Goal: Entertainment & Leisure: Consume media (video, audio)

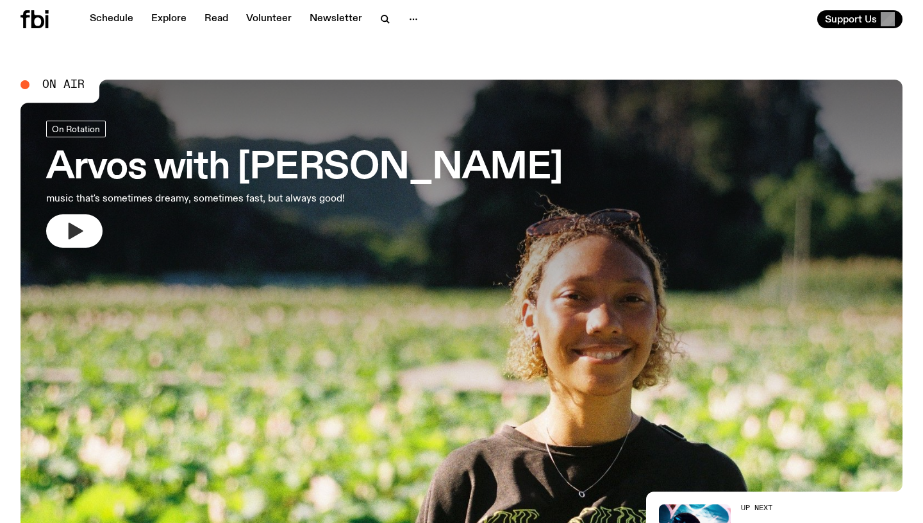
scroll to position [6, 0]
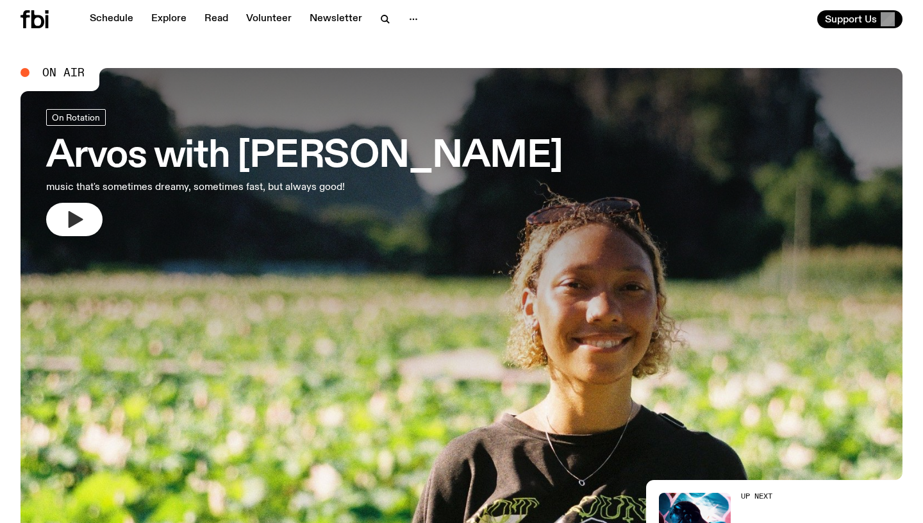
click at [66, 220] on icon "button" at bounding box center [74, 219] width 21 height 21
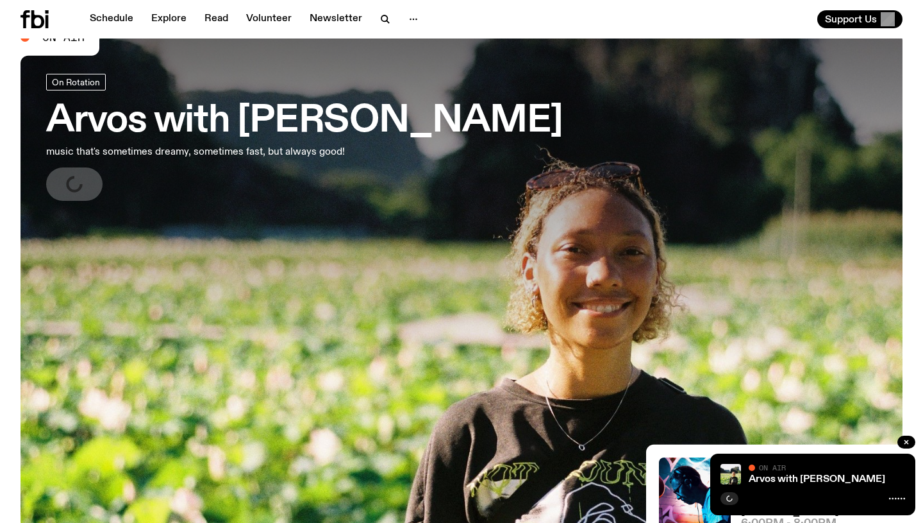
scroll to position [40, 0]
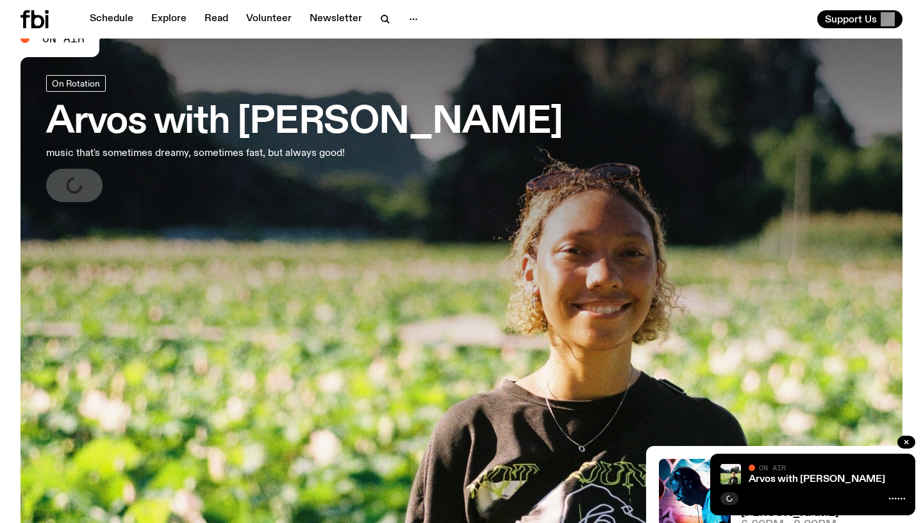
click at [894, 498] on icon at bounding box center [897, 498] width 16 height 10
click at [769, 470] on span "On Air" at bounding box center [772, 467] width 27 height 8
click at [767, 488] on div "Arvos with [PERSON_NAME] On Air On Air" at bounding box center [812, 484] width 205 height 62
click at [763, 478] on link "Arvos with [PERSON_NAME]" at bounding box center [817, 479] width 137 height 10
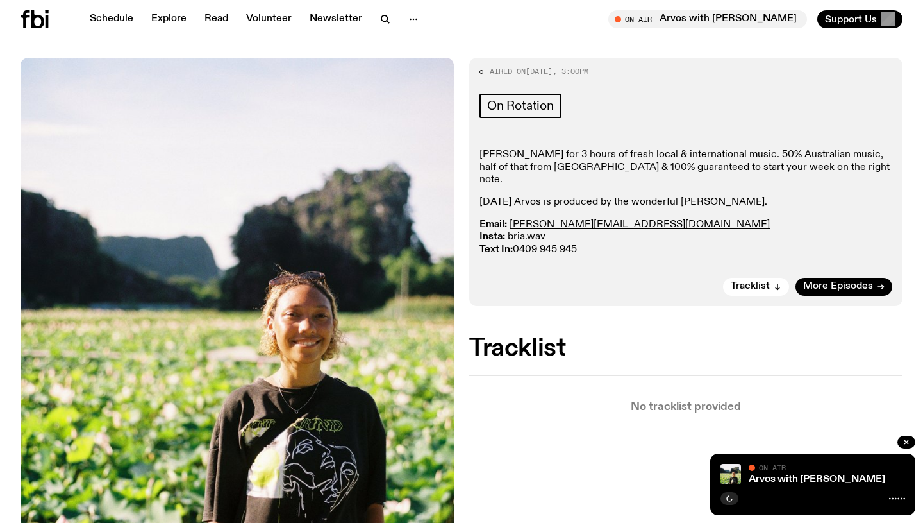
scroll to position [21, 0]
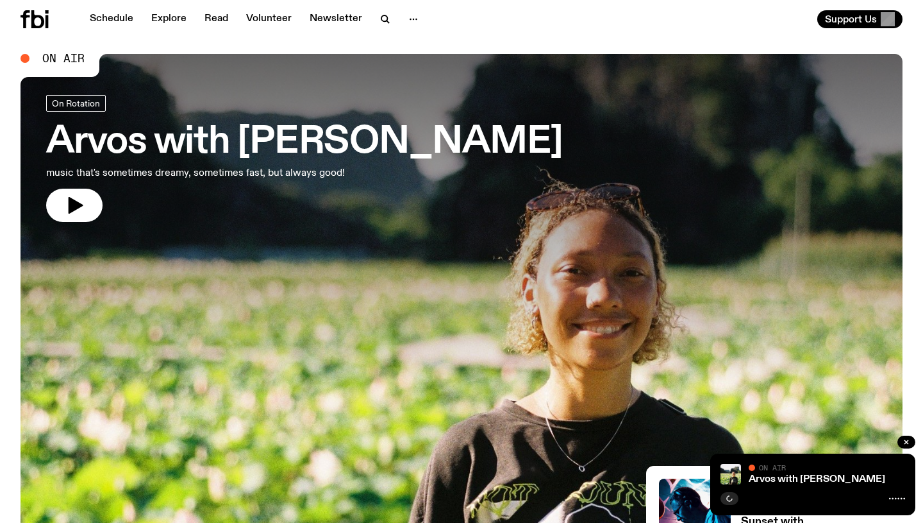
scroll to position [40, 0]
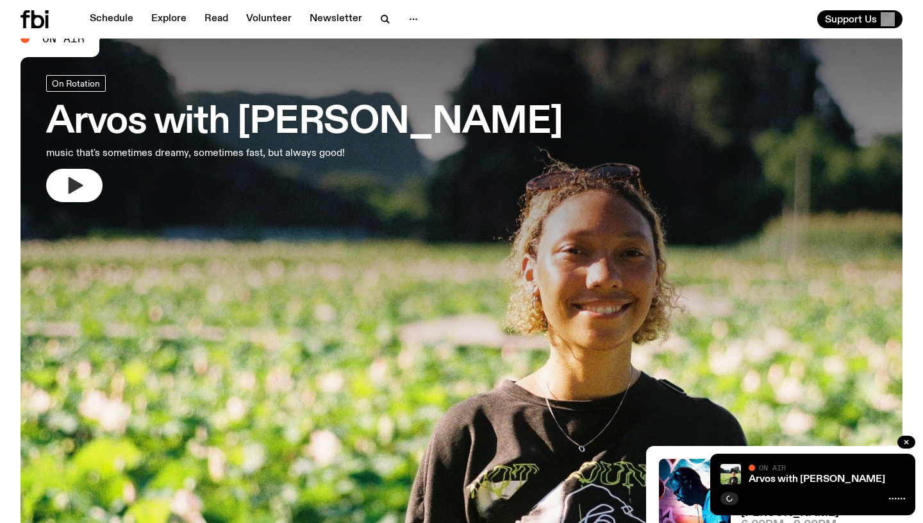
click at [49, 187] on button "button" at bounding box center [74, 185] width 56 height 33
click at [821, 478] on link "Arvos with [PERSON_NAME]" at bounding box center [817, 479] width 137 height 10
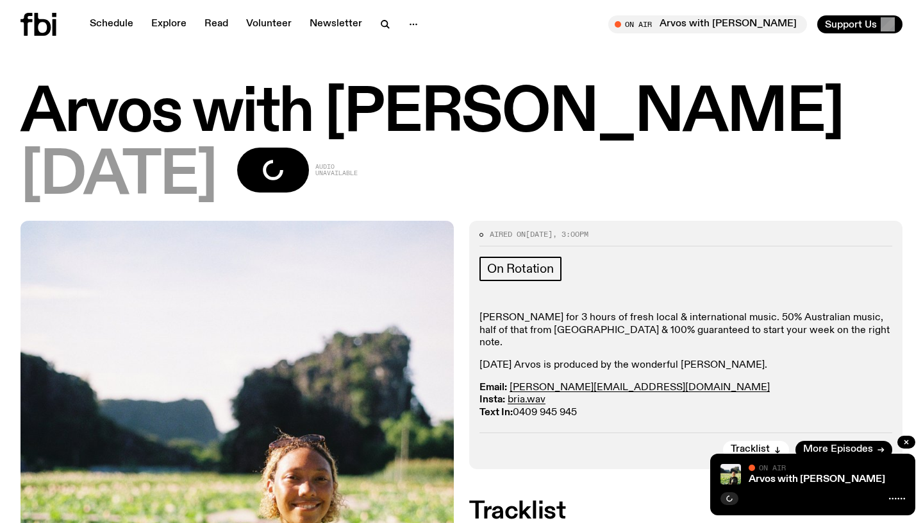
click at [37, 34] on icon at bounding box center [43, 24] width 17 height 23
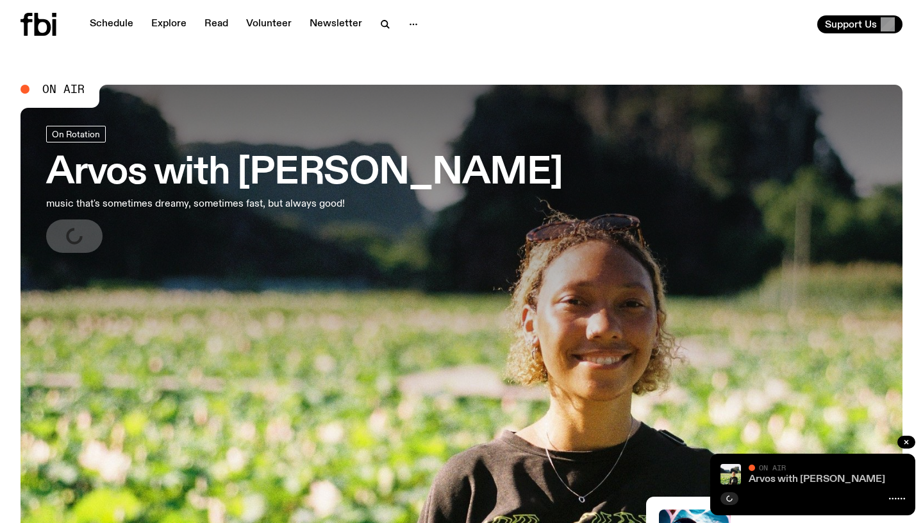
click at [777, 483] on link "Arvos with [PERSON_NAME]" at bounding box center [817, 479] width 137 height 10
